Goal: Task Accomplishment & Management: Manage account settings

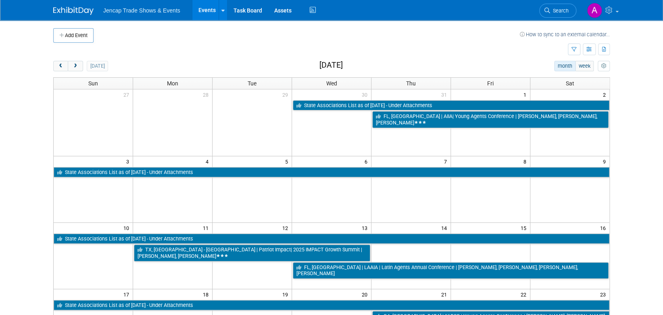
scroll to position [10, 0]
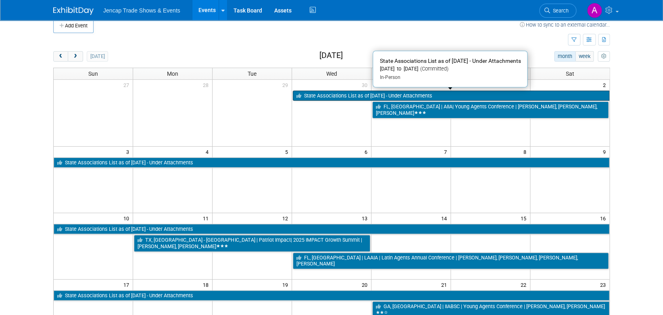
click at [324, 93] on link "State Associations List as of [DATE] - Under Attachments" at bounding box center [451, 96] width 317 height 10
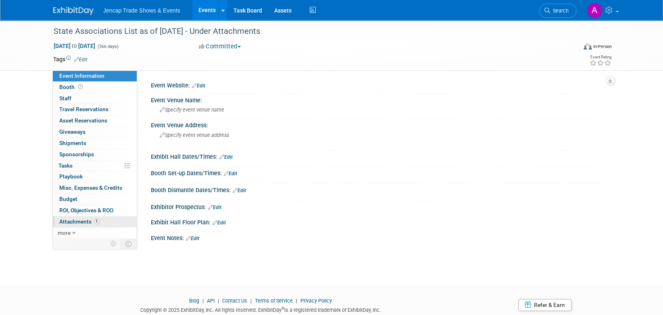
click at [91, 223] on span "Attachments 1" at bounding box center [79, 222] width 40 height 6
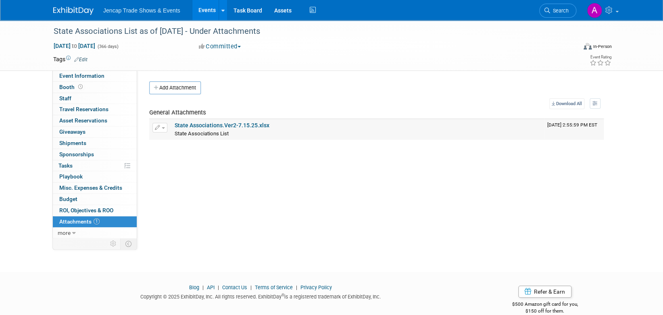
click at [211, 131] on span "State Associations List" at bounding box center [202, 134] width 54 height 6
click at [199, 123] on link "State Associations.Ver2-7.15.25.xlsx" at bounding box center [222, 125] width 95 height 6
click at [71, 7] on img at bounding box center [73, 11] width 40 height 8
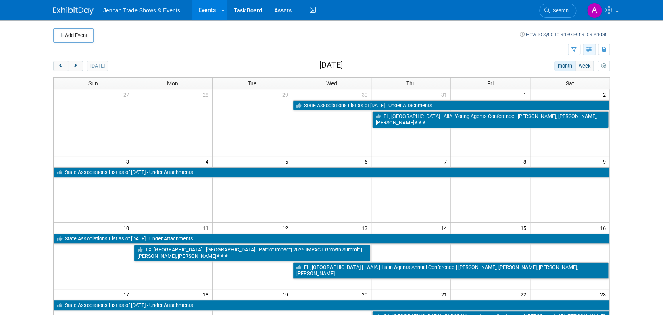
click at [587, 48] on icon "button" at bounding box center [590, 49] width 6 height 5
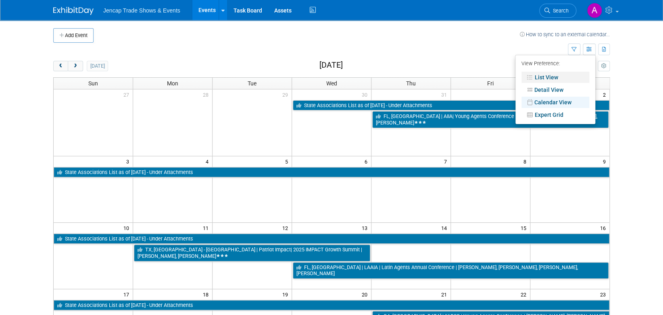
click at [562, 75] on link "List View" at bounding box center [556, 77] width 68 height 11
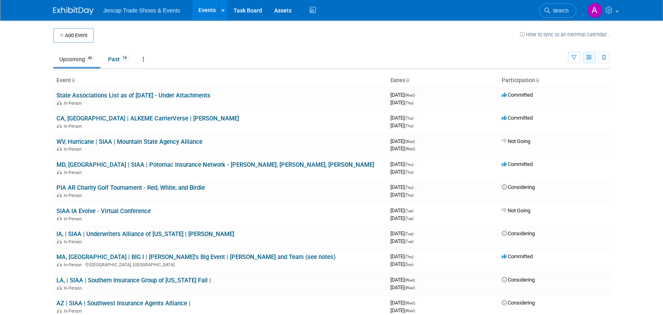
click at [587, 57] on icon "button" at bounding box center [590, 57] width 6 height 5
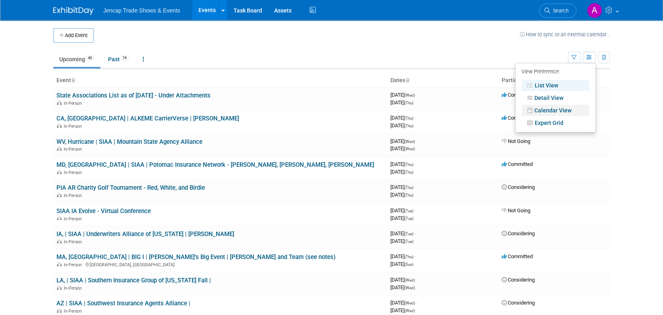
click at [550, 110] on link "Calendar View" at bounding box center [556, 110] width 68 height 11
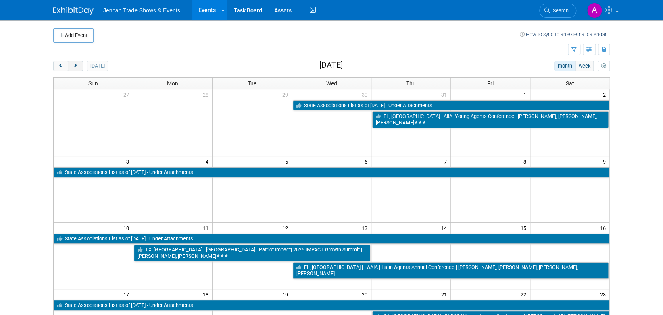
click at [75, 64] on span "next" at bounding box center [75, 66] width 6 height 5
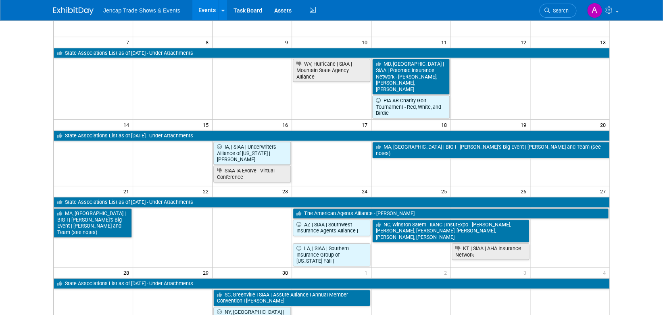
scroll to position [123, 0]
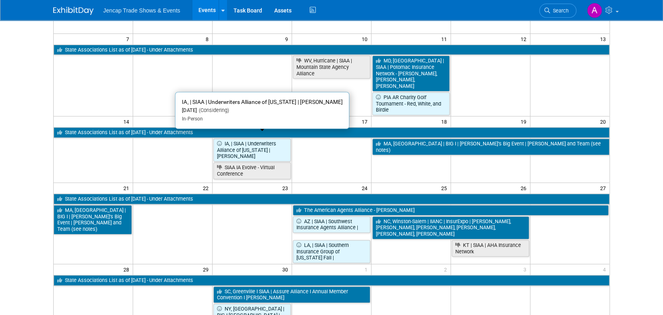
click at [229, 144] on link "IA, | SIAA | Underwriters Alliance of [US_STATE] | [PERSON_NAME]" at bounding box center [251, 150] width 77 height 23
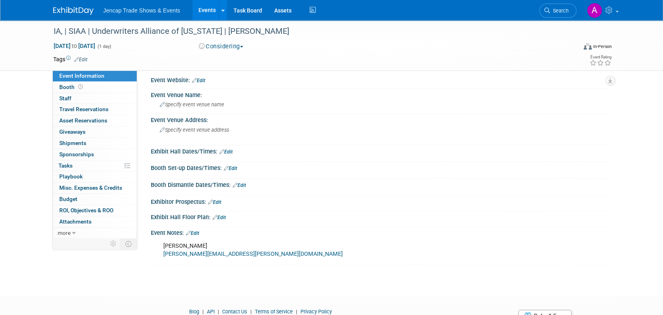
click at [74, 11] on img at bounding box center [73, 11] width 40 height 8
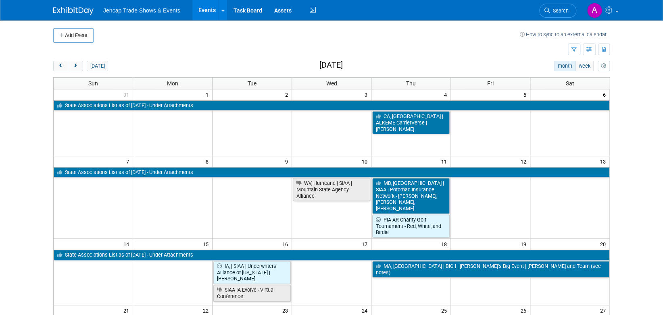
click at [80, 8] on img at bounding box center [73, 11] width 40 height 8
click at [231, 69] on div "today month week September 2025" at bounding box center [331, 66] width 557 height 11
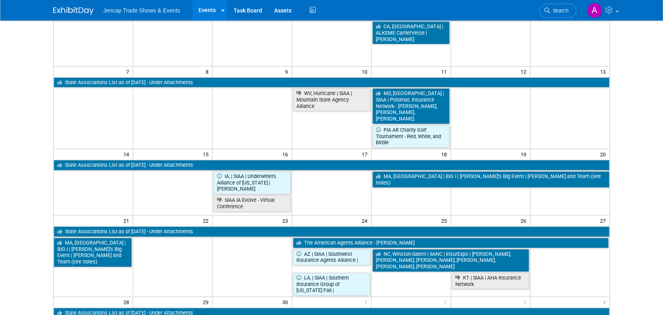
scroll to position [89, 0]
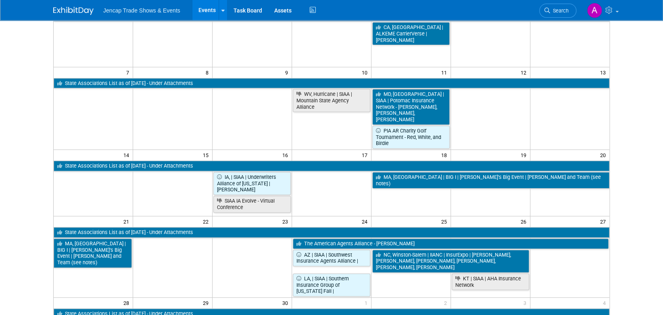
click at [229, 70] on td "9" at bounding box center [252, 72] width 79 height 10
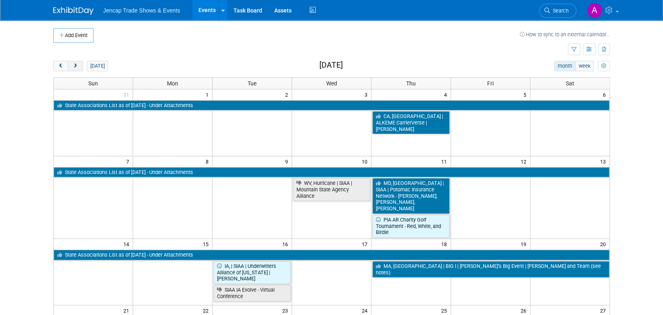
click at [74, 65] on span "next" at bounding box center [75, 66] width 6 height 5
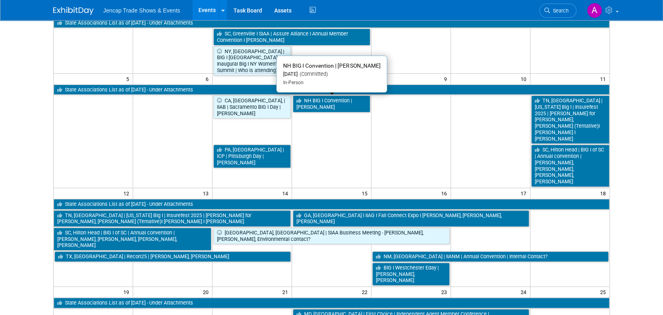
scroll to position [87, 0]
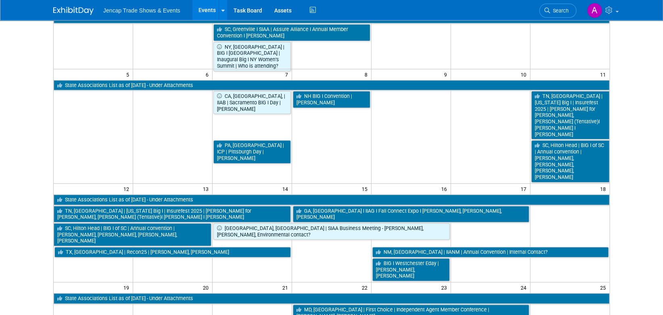
click at [335, 138] on td "NH BIG I Convention | Tommy O’Donnel" at bounding box center [331, 136] width 79 height 92
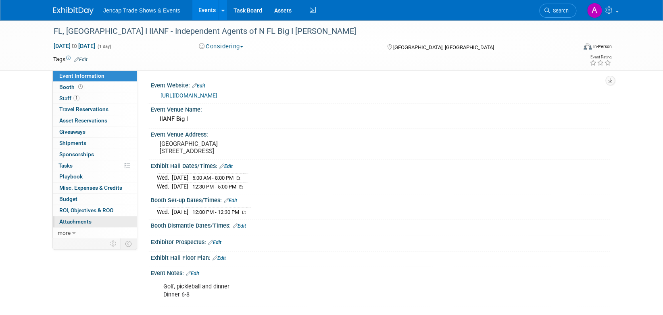
click at [76, 224] on span "Attachments 0" at bounding box center [75, 222] width 32 height 6
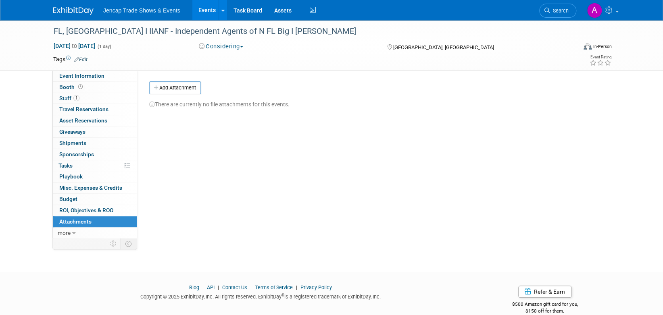
click at [241, 49] on button "Considering" at bounding box center [221, 46] width 50 height 8
click at [229, 54] on link "Committed" at bounding box center [228, 59] width 64 height 11
click at [84, 232] on link "more" at bounding box center [95, 233] width 84 height 11
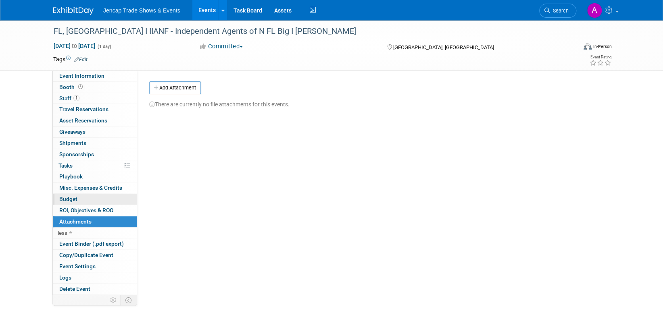
click at [76, 197] on span "Budget" at bounding box center [68, 199] width 18 height 6
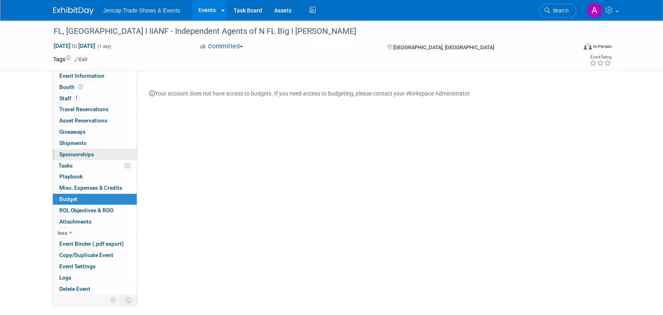
click at [73, 151] on span "Sponsorships 0" at bounding box center [76, 154] width 35 height 6
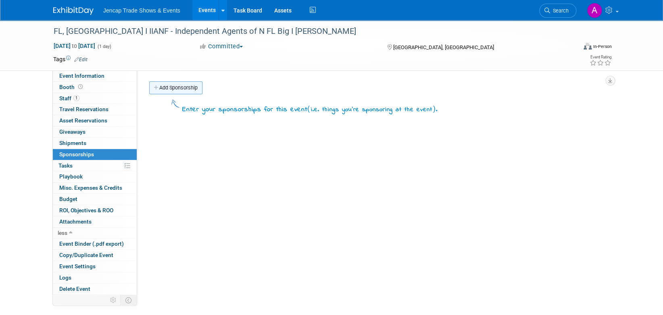
click at [165, 89] on link "Add Sponsorship" at bounding box center [175, 87] width 53 height 13
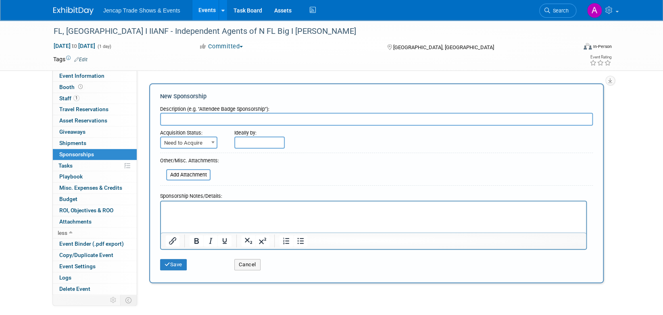
click at [175, 119] on input "text" at bounding box center [376, 119] width 433 height 13
type input "o"
type input "Golf Hole Sponsorship"
click at [167, 142] on span "Need to Acquire" at bounding box center [189, 143] width 56 height 11
select select "2"
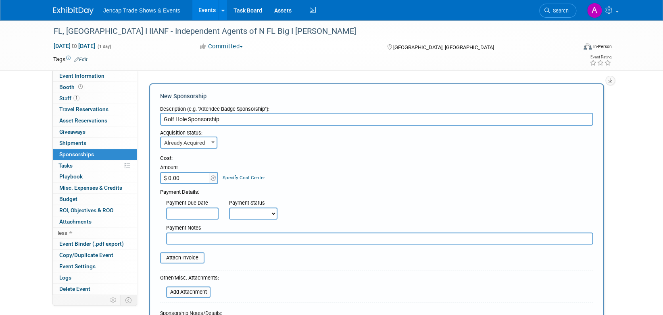
click at [192, 175] on input "$ 0.00" at bounding box center [185, 178] width 50 height 12
type input "$ 365.00"
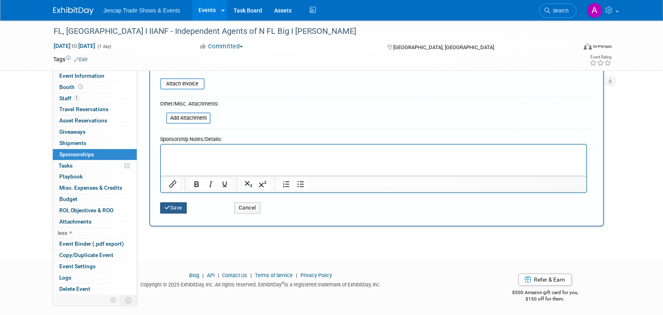
click at [177, 206] on button "Save" at bounding box center [173, 208] width 27 height 11
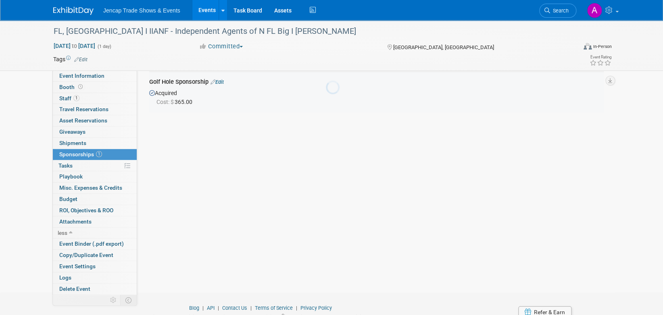
scroll to position [17, 0]
